Goal: Task Accomplishment & Management: Use online tool/utility

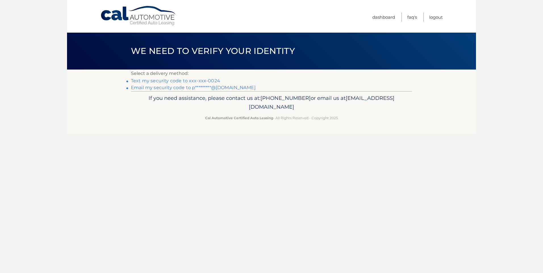
click at [172, 80] on link "Text my security code to xxx-xxx-0024" at bounding box center [175, 80] width 89 height 5
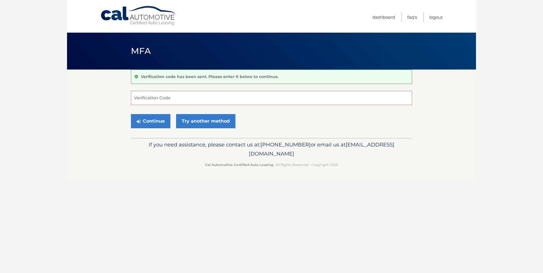
click at [169, 97] on input "Verification Code" at bounding box center [271, 98] width 281 height 14
type input "913265"
click at [152, 123] on button "Continue" at bounding box center [150, 121] width 39 height 14
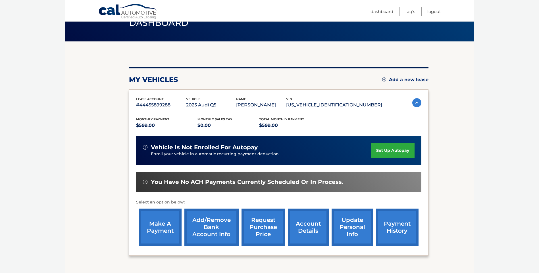
scroll to position [28, 0]
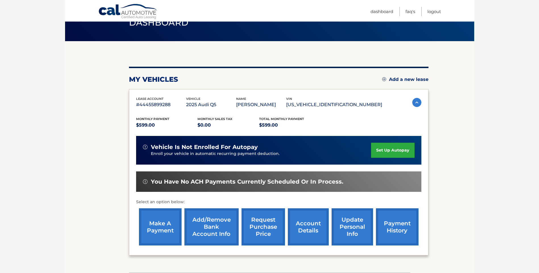
click at [158, 228] on link "make a payment" at bounding box center [160, 227] width 43 height 37
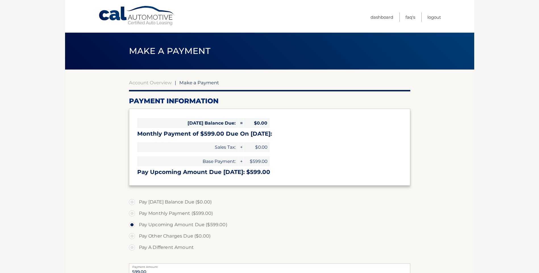
select select "NzlmMDdmOGEtNGQzOC00MTEwLThlMWQtOGJiMTQ1NzE5NjNk"
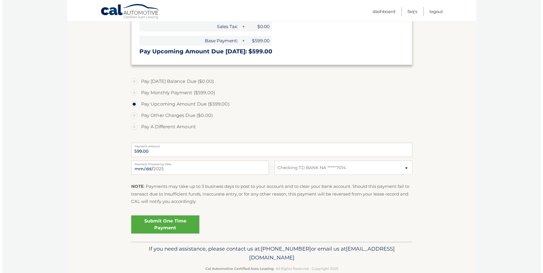
scroll to position [133, 0]
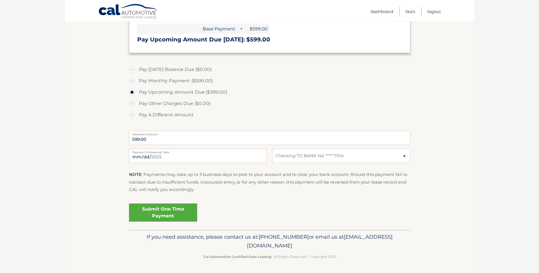
click at [167, 212] on link "Submit One Time Payment" at bounding box center [163, 213] width 68 height 18
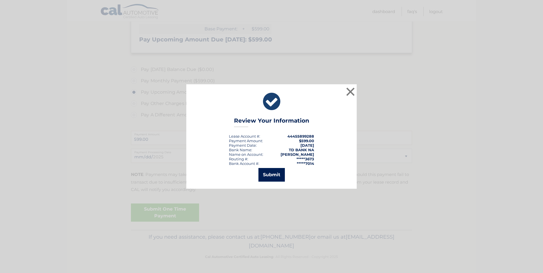
click at [267, 174] on button "Submit" at bounding box center [272, 175] width 26 height 14
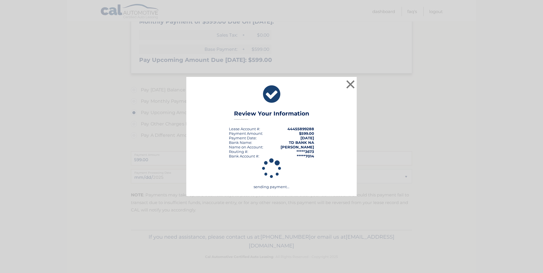
scroll to position [112, 0]
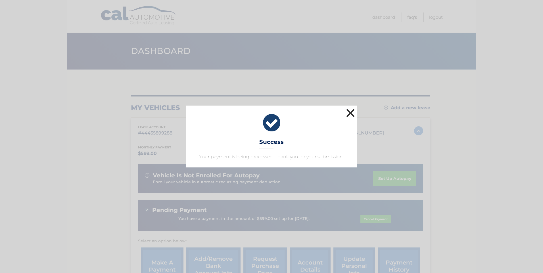
click at [350, 112] on button "×" at bounding box center [350, 112] width 11 height 11
